Goal: Task Accomplishment & Management: Use online tool/utility

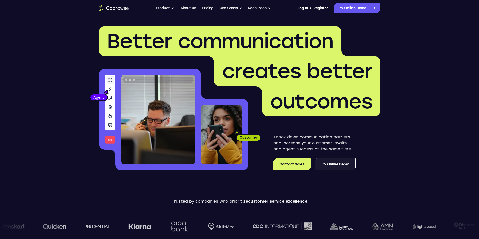
click at [331, 166] on link "Try Online Demo" at bounding box center [334, 165] width 41 height 12
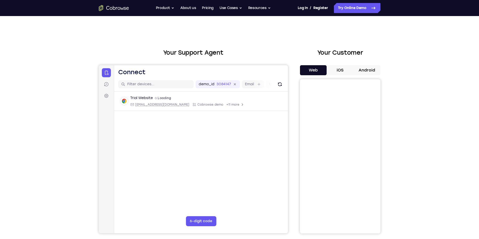
click at [340, 69] on button "iOS" at bounding box center [339, 70] width 27 height 10
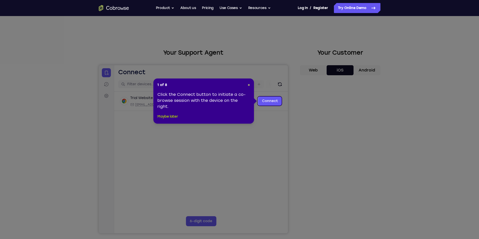
click at [173, 116] on button "Maybe later" at bounding box center [167, 117] width 20 height 6
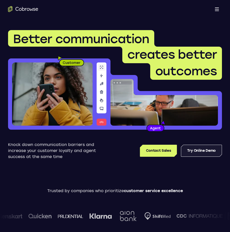
click at [200, 149] on link "Try Online Demo" at bounding box center [201, 151] width 41 height 12
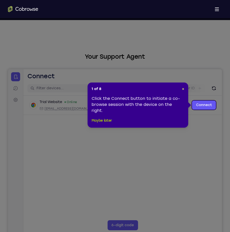
click at [107, 121] on button "Maybe later" at bounding box center [101, 121] width 20 height 6
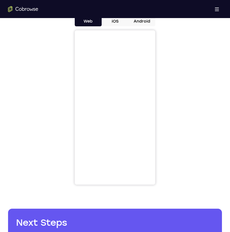
scroll to position [251, 0]
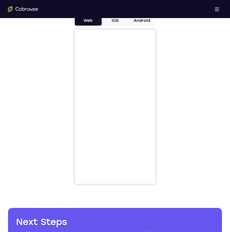
click at [113, 21] on button "iOS" at bounding box center [114, 21] width 27 height 10
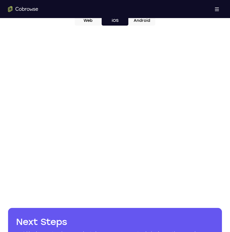
click at [50, 127] on div at bounding box center [115, 107] width 214 height 154
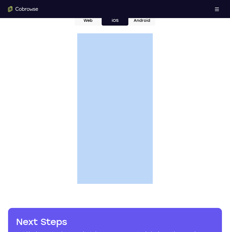
click at [50, 127] on div at bounding box center [115, 107] width 214 height 154
